Goal: Task Accomplishment & Management: Manage account settings

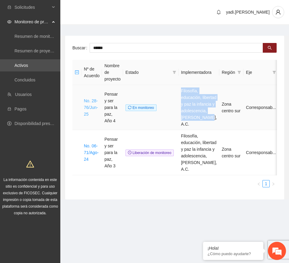
click at [88, 100] on link "No. 28-76/Jun-25" at bounding box center [91, 107] width 14 height 18
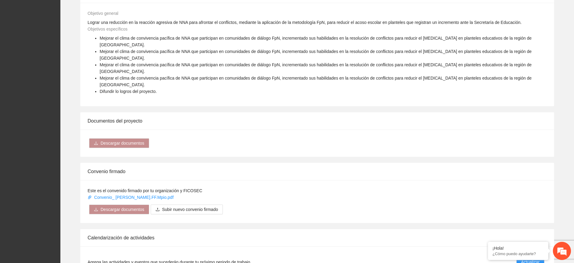
scroll to position [415, 0]
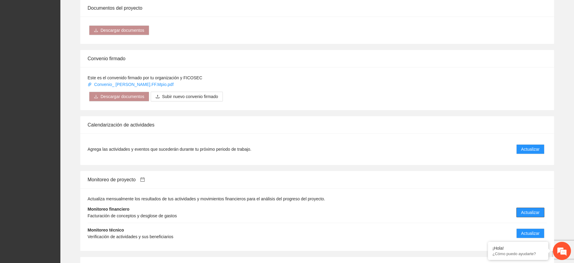
click at [289, 209] on span "Actualizar" at bounding box center [531, 212] width 18 height 7
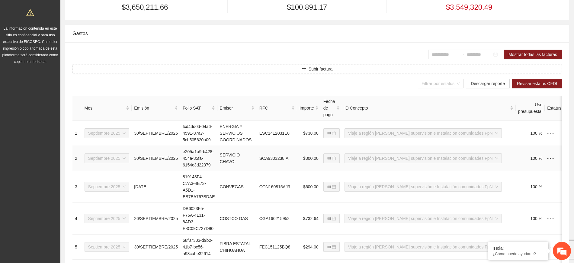
scroll to position [76, 0]
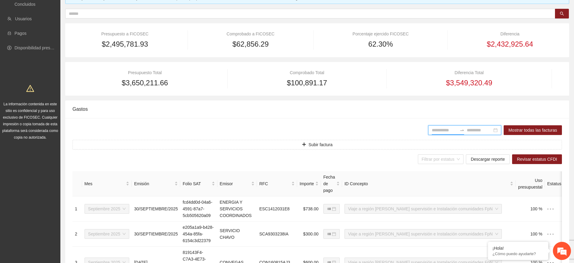
click at [289, 131] on input at bounding box center [444, 130] width 25 height 7
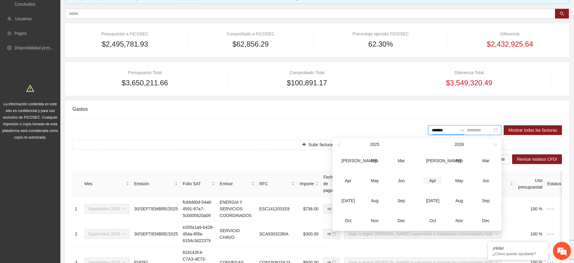
type input "*******"
click at [289, 202] on div "Aug" at bounding box center [375, 200] width 18 height 7
type input "*******"
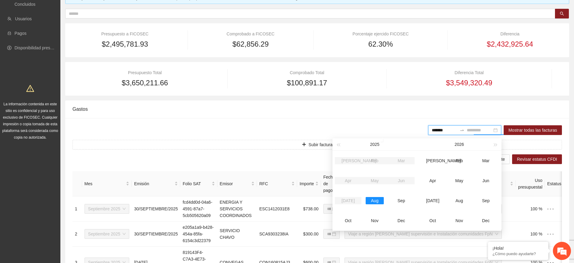
click at [289, 201] on div "Aug" at bounding box center [375, 200] width 18 height 7
type input "*******"
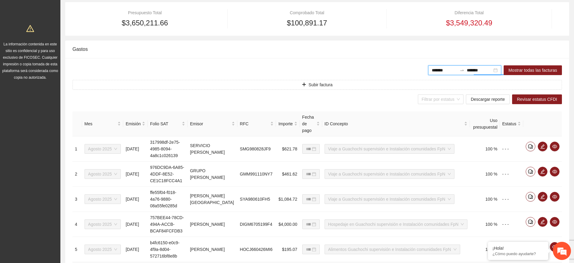
scroll to position [117, 0]
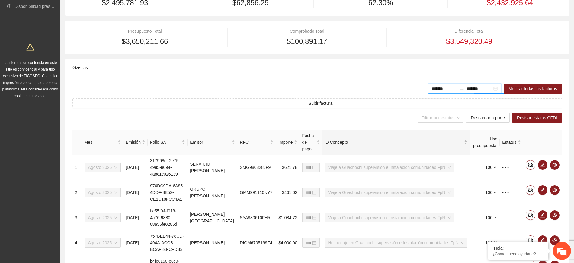
click at [289, 141] on span "ID Concepto" at bounding box center [394, 142] width 139 height 7
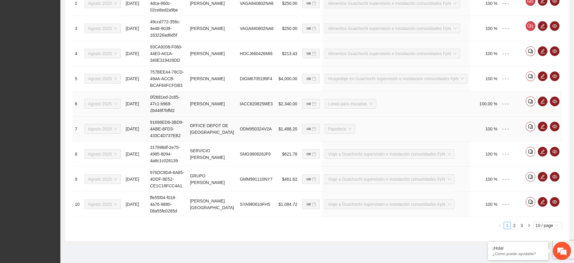
scroll to position [230, 0]
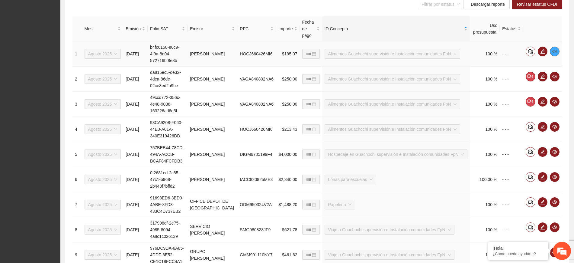
click at [289, 52] on icon "eye" at bounding box center [555, 51] width 5 height 5
click at [289, 76] on icon "eye" at bounding box center [555, 76] width 5 height 5
click at [289, 99] on icon "eye" at bounding box center [555, 101] width 5 height 5
click at [289, 126] on icon "eye" at bounding box center [555, 127] width 5 height 4
click at [289, 150] on icon "eye" at bounding box center [555, 151] width 5 height 5
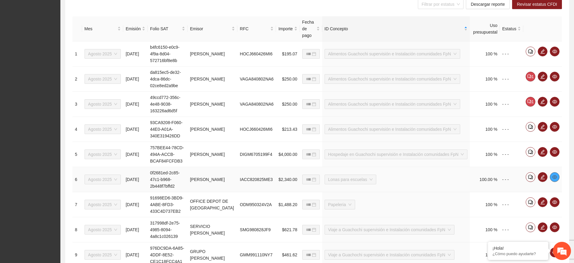
click at [289, 177] on icon "eye" at bounding box center [555, 176] width 5 height 5
click at [289, 204] on icon "eye" at bounding box center [555, 201] width 5 height 5
click at [289, 226] on span "eye" at bounding box center [555, 227] width 9 height 5
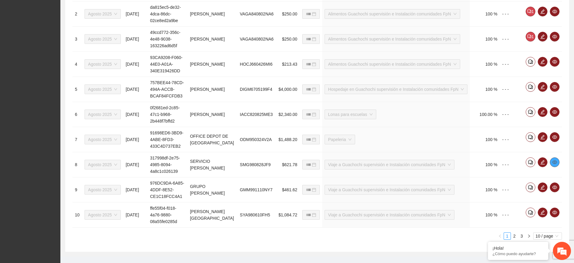
scroll to position [306, 0]
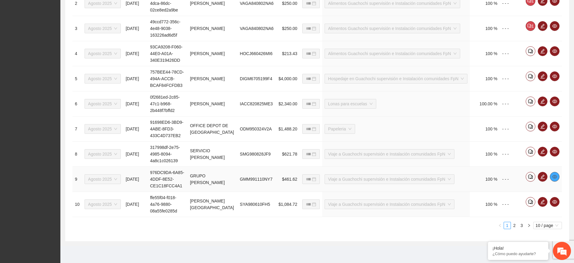
click at [289, 177] on icon "eye" at bounding box center [555, 177] width 5 height 4
click at [289, 201] on span "eye" at bounding box center [555, 201] width 9 height 5
click at [289, 225] on link "2" at bounding box center [515, 225] width 7 height 7
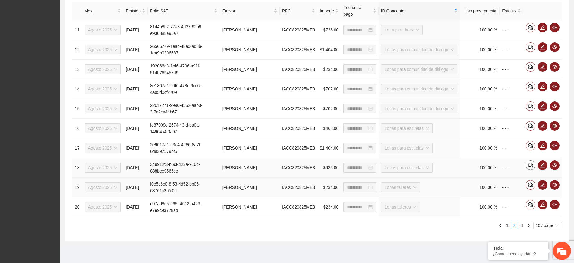
scroll to position [245, 0]
click at [289, 31] on button "button" at bounding box center [555, 28] width 10 height 10
click at [289, 47] on icon "eye" at bounding box center [555, 47] width 5 height 5
click at [289, 65] on span "eye" at bounding box center [555, 66] width 9 height 5
click at [289, 89] on button "button" at bounding box center [555, 87] width 10 height 10
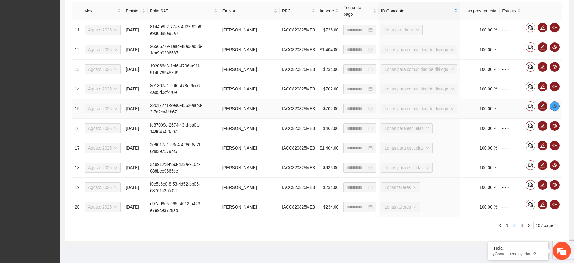
click at [289, 106] on icon "eye" at bounding box center [555, 106] width 5 height 5
click at [289, 124] on icon "eye" at bounding box center [555, 125] width 5 height 5
click at [289, 144] on icon "eye" at bounding box center [555, 145] width 5 height 5
click at [289, 164] on icon "eye" at bounding box center [555, 165] width 5 height 5
click at [289, 184] on icon "eye" at bounding box center [555, 184] width 5 height 5
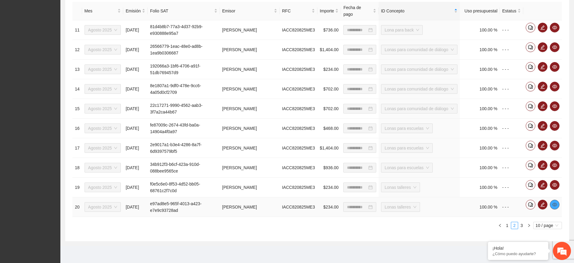
click at [289, 205] on icon "eye" at bounding box center [555, 204] width 5 height 4
click at [289, 225] on link "3" at bounding box center [522, 225] width 7 height 7
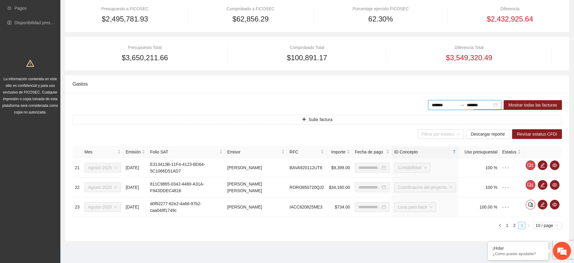
type input "**********"
click at [289, 165] on icon "eye" at bounding box center [555, 165] width 5 height 4
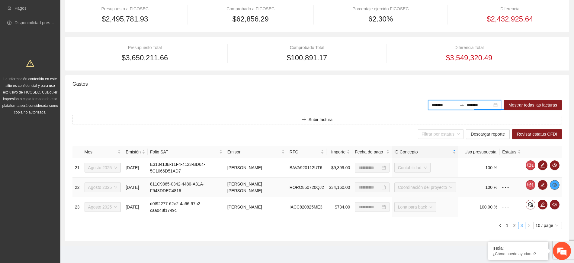
click at [289, 182] on icon "eye" at bounding box center [555, 184] width 5 height 5
click at [289, 205] on icon "eye" at bounding box center [555, 204] width 5 height 4
